Goal: Task Accomplishment & Management: Manage account settings

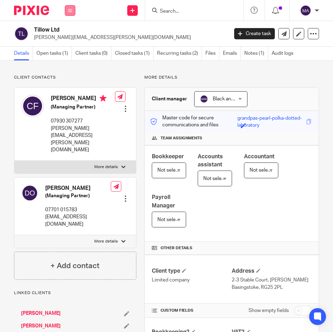
click at [63, 8] on div "Work Email Clients Team Reports Settings" at bounding box center [70, 10] width 25 height 21
click at [70, 7] on button at bounding box center [70, 10] width 11 height 11
click at [66, 67] on li "Team" at bounding box center [70, 64] width 19 height 10
click at [67, 66] on link "Team" at bounding box center [67, 63] width 12 height 5
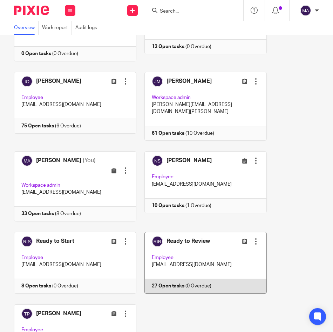
scroll to position [175, 0]
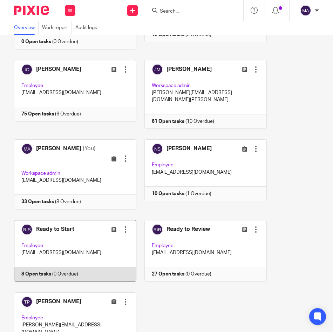
click at [61, 220] on link at bounding box center [71, 251] width 130 height 62
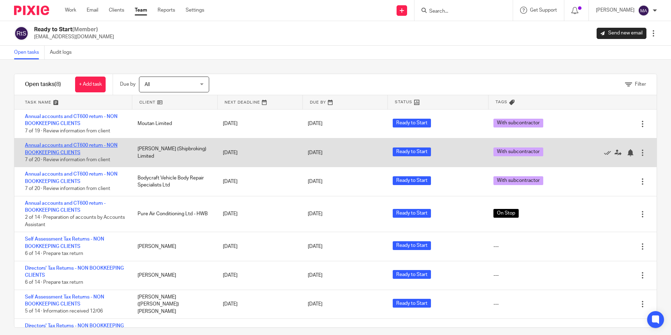
click at [69, 146] on link "Annual accounts and CT600 return - NON BOOKKEEPING CLIENTS" at bounding box center [71, 149] width 93 height 12
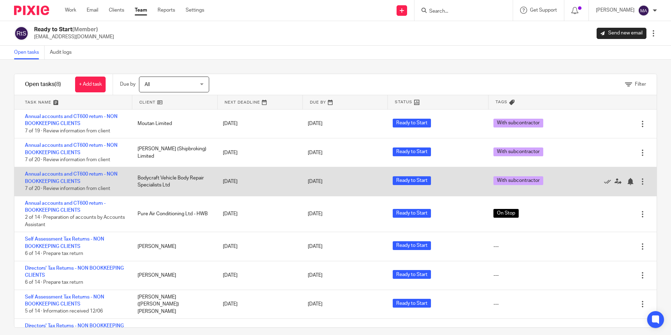
scroll to position [20, 0]
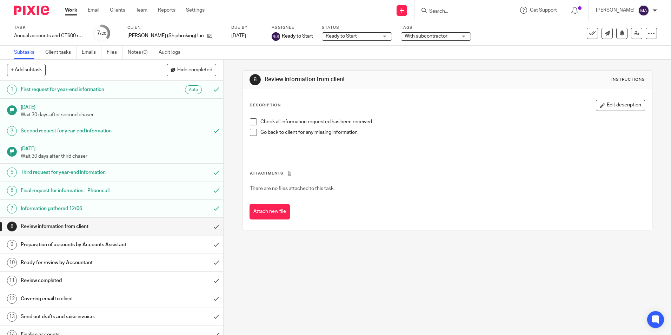
click at [424, 39] on span "With subcontractor" at bounding box center [430, 36] width 53 height 7
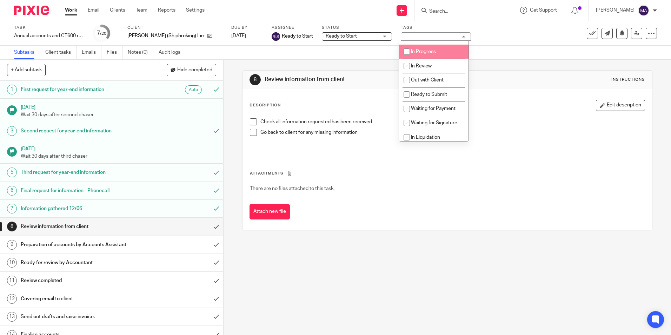
scroll to position [92, 0]
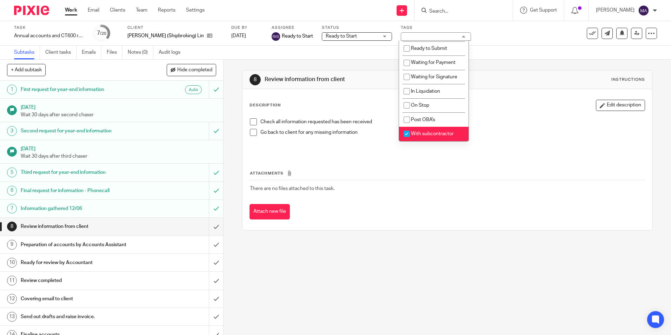
drag, startPoint x: 408, startPoint y: 133, endPoint x: 405, endPoint y: 125, distance: 8.8
click at [408, 133] on input "checkbox" at bounding box center [406, 133] width 13 height 13
checkbox input "false"
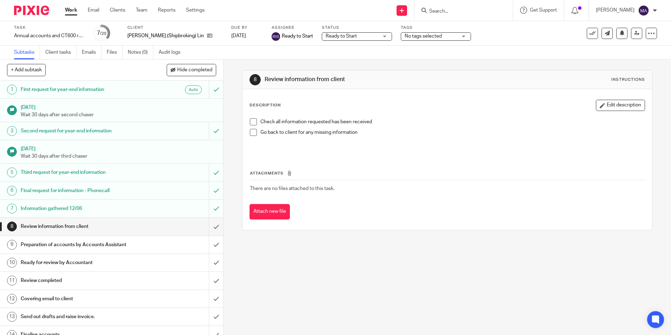
click at [356, 35] on span "Ready to Start" at bounding box center [352, 36] width 53 height 7
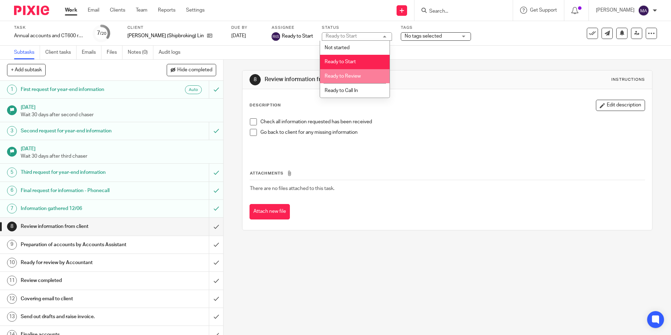
click at [357, 75] on span "Ready to Review" at bounding box center [342, 76] width 36 height 5
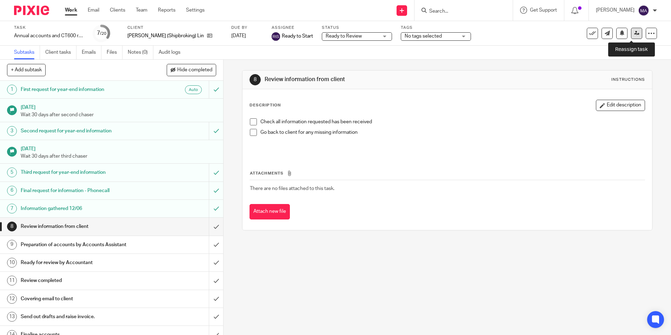
click at [631, 37] on link at bounding box center [636, 33] width 11 height 11
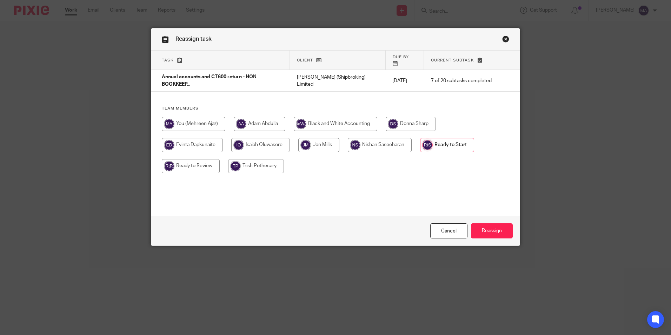
click at [182, 159] on input "radio" at bounding box center [191, 166] width 58 height 14
radio input "true"
click at [497, 227] on input "Reassign" at bounding box center [492, 230] width 42 height 15
